Goal: Transaction & Acquisition: Purchase product/service

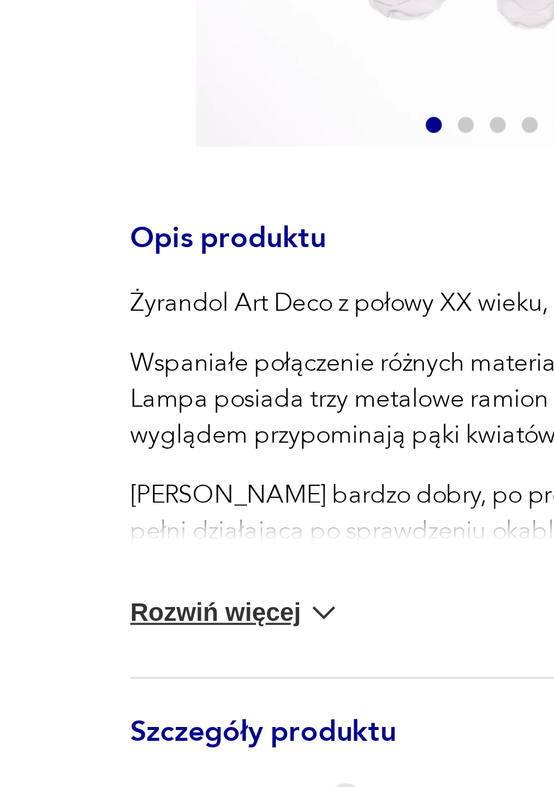
click at [88, 440] on button "Rozwiń więcej" at bounding box center [82, 440] width 64 height 12
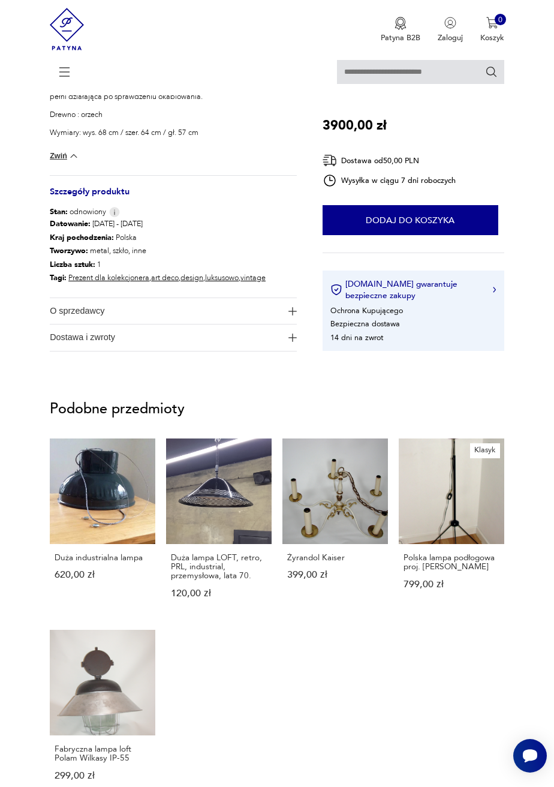
scroll to position [362, 0]
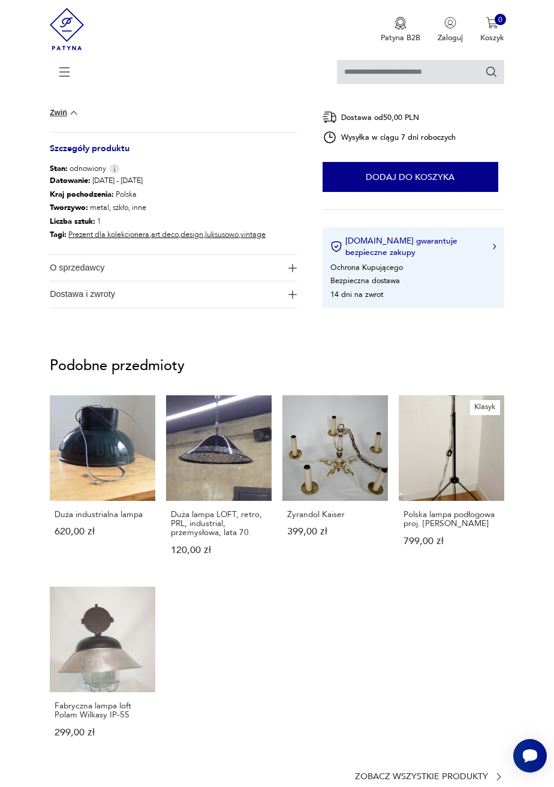
click at [4, 470] on section "Podobne przedmioty Duża industrialna lampa 620,00 zł Duża lampa LOFT, retro, PR…" at bounding box center [277, 571] width 554 height 474
